Goal: Find specific page/section: Find specific page/section

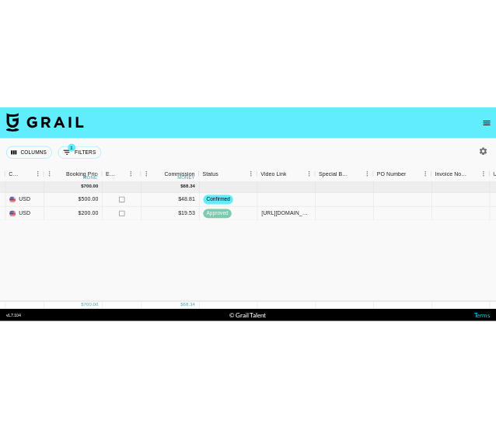
scroll to position [0, 876]
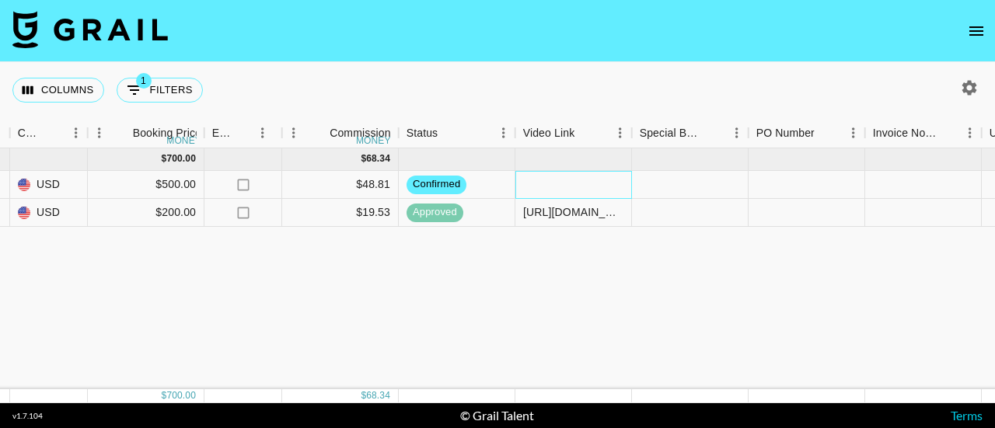
click at [588, 184] on div at bounding box center [573, 185] width 117 height 28
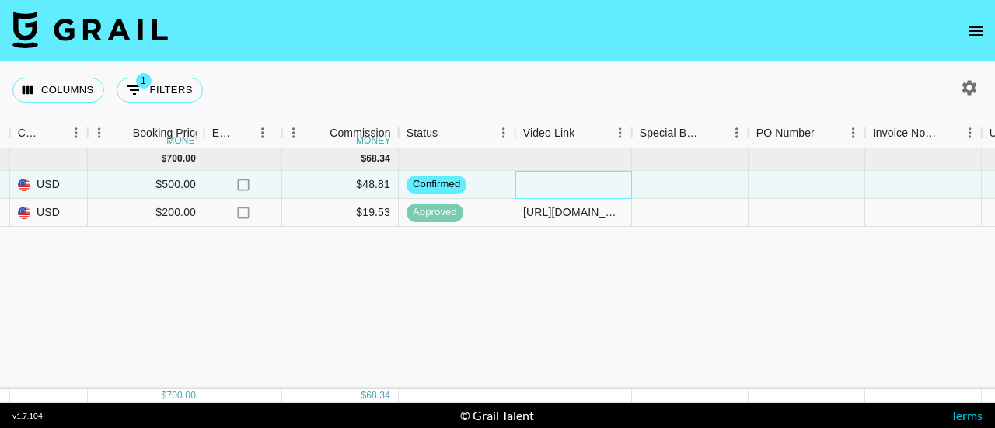
click at [588, 184] on div at bounding box center [573, 185] width 117 height 28
click at [575, 186] on input "text" at bounding box center [573, 184] width 114 height 12
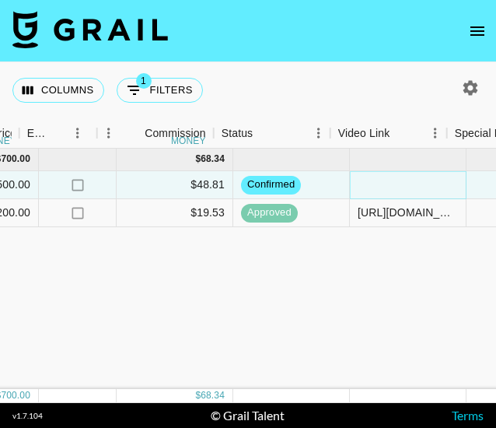
scroll to position [0, 1063]
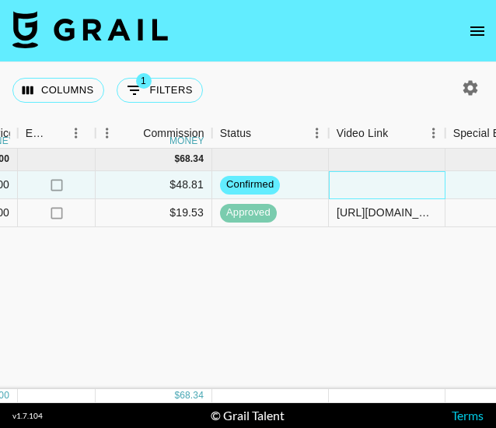
click at [371, 178] on div at bounding box center [387, 185] width 117 height 28
click at [370, 190] on div at bounding box center [387, 185] width 117 height 28
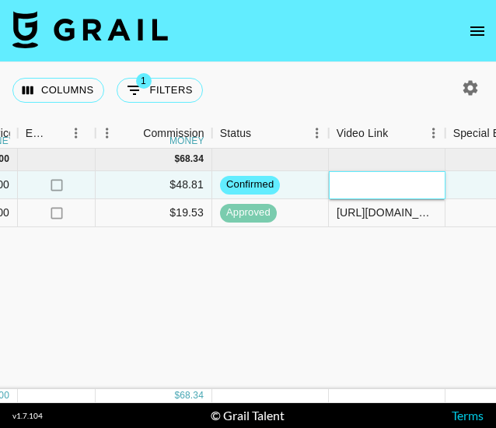
click at [370, 190] on div at bounding box center [387, 184] width 114 height 14
paste input "file:///C:/Users/nadin/Downloads/Gia%20Canning%20Jack%20in%20th%20Box.mp4"
type input "file:///C:/Users/nadin/Downloads/Gia%20Canning%20Jack%20in%20th%20Box.mp4"
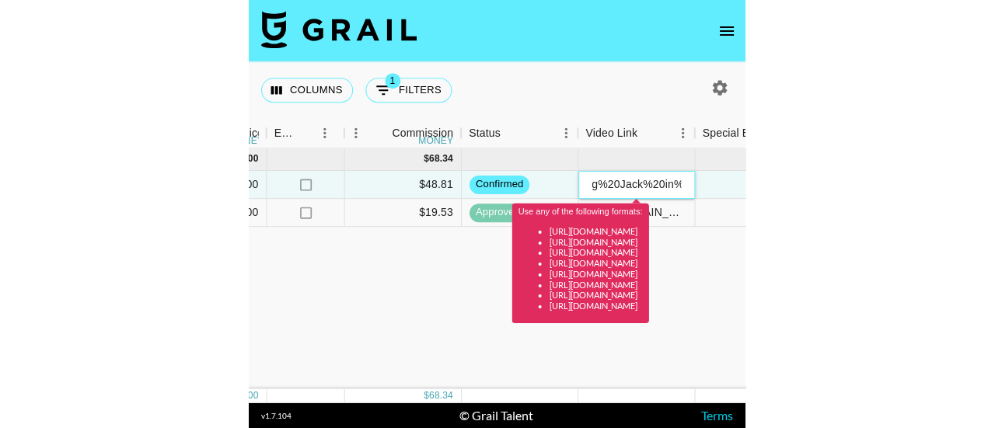
scroll to position [0, 0]
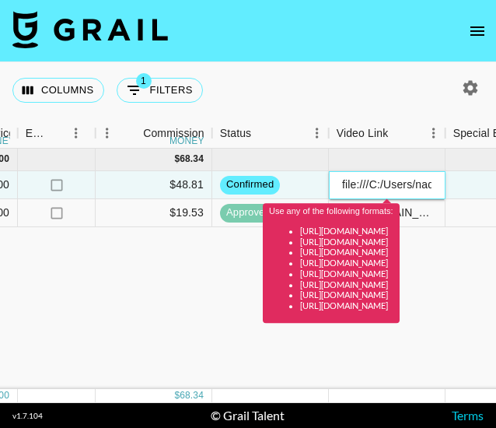
drag, startPoint x: 439, startPoint y: 183, endPoint x: 306, endPoint y: 184, distance: 133.7
click at [306, 184] on div "recqE7DOAXeEsw3xo giacanning Swingman, LLC d/b/a Zoned Gaming [PERSON_NAME][EMA…" at bounding box center [188, 185] width 2503 height 28
